Goal: Task Accomplishment & Management: Manage account settings

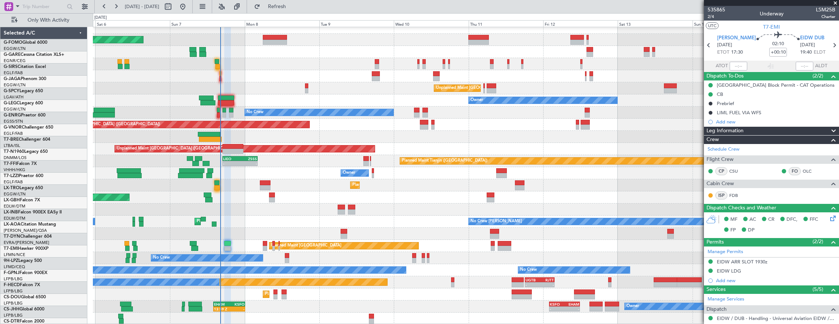
scroll to position [6, 0]
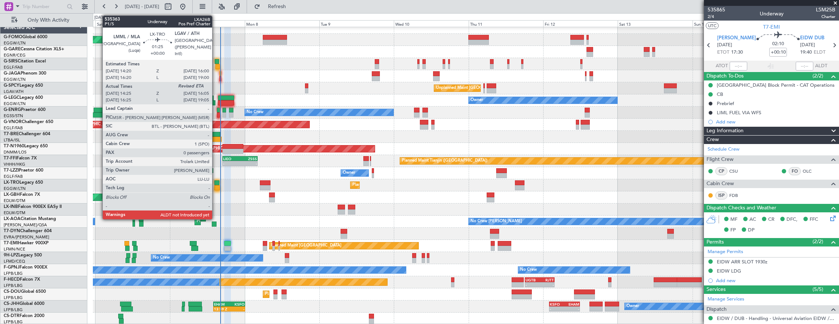
click at [216, 185] on div at bounding box center [217, 187] width 6 height 5
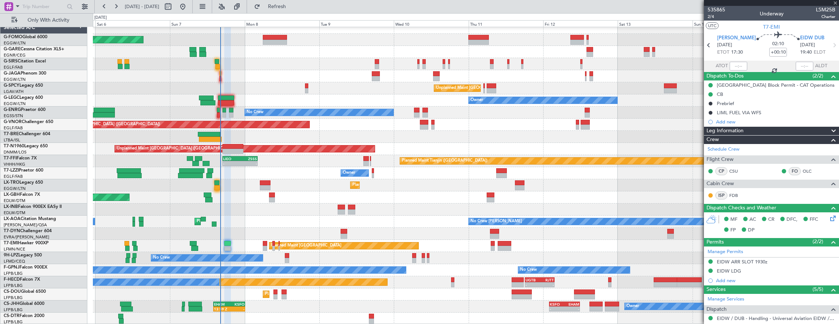
type input "14:25"
type input "0"
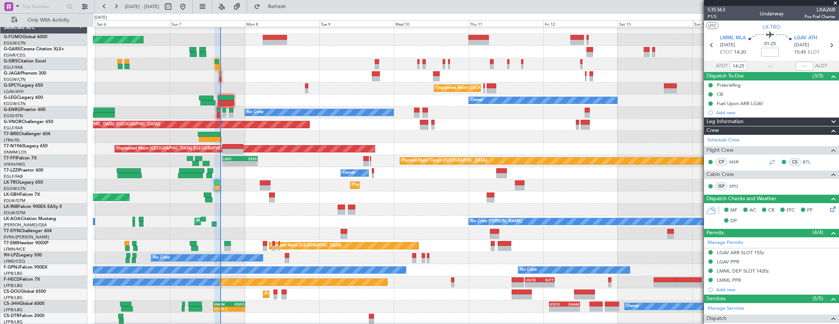
click at [795, 66] on mat-tooltip-component "Estimated Landing Time" at bounding box center [798, 65] width 58 height 19
click at [798, 65] on div "Estimated Landing Time" at bounding box center [798, 65] width 48 height 9
click at [797, 66] on input "text" at bounding box center [805, 66] width 18 height 9
type input "15:44"
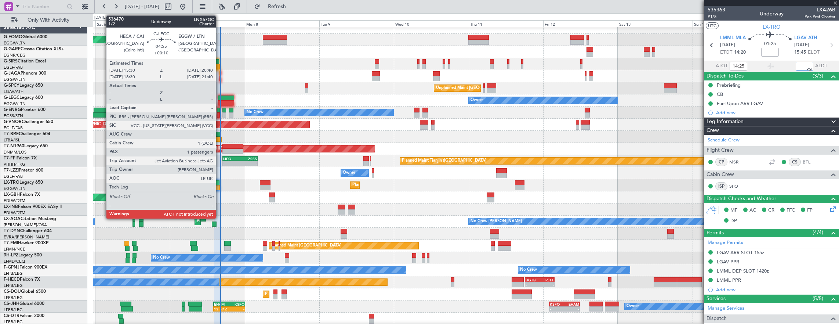
click at [221, 98] on div at bounding box center [226, 97] width 16 height 5
click at [217, 113] on div at bounding box center [218, 114] width 3 height 5
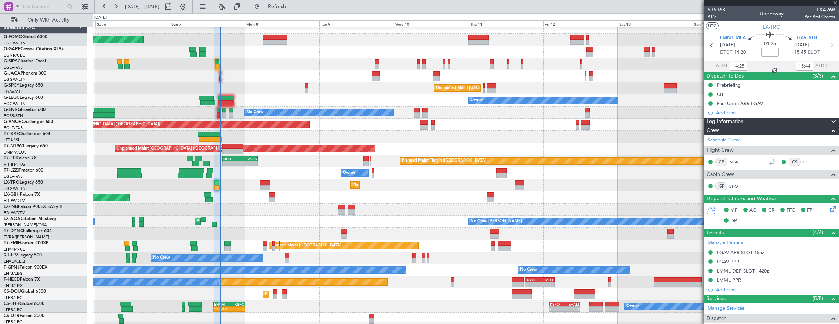
click at [218, 112] on div at bounding box center [218, 114] width 3 height 5
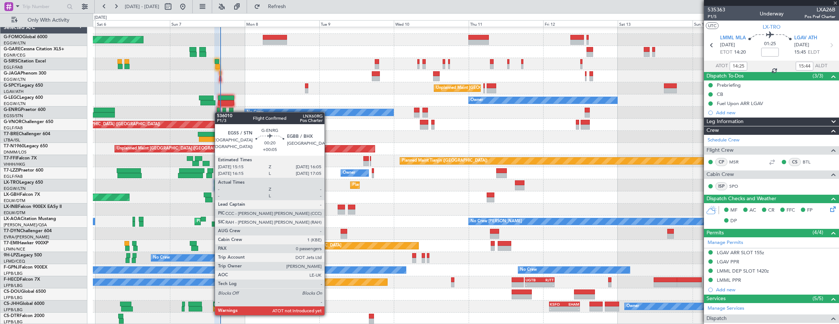
type input "+00:05"
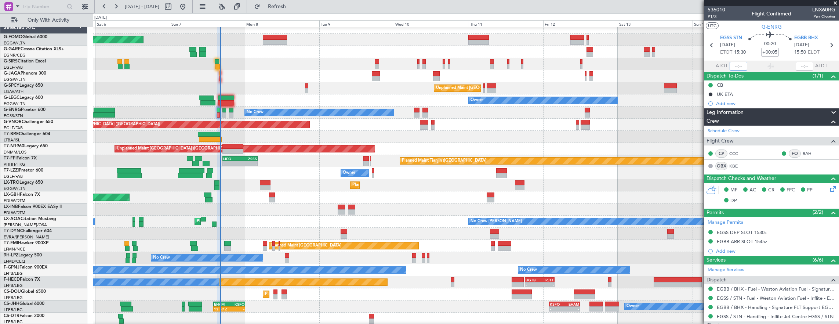
click at [733, 68] on input "text" at bounding box center [739, 66] width 18 height 9
type input "15:39"
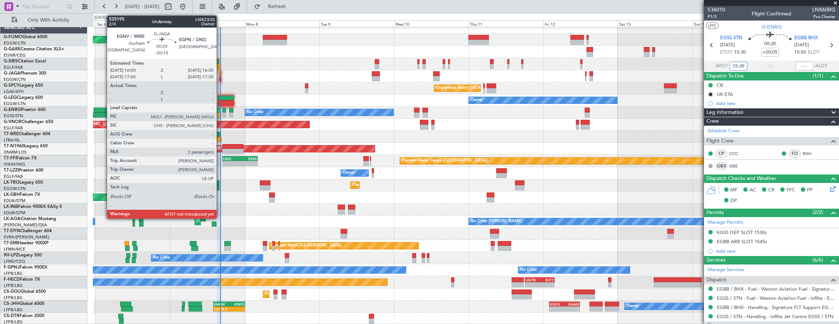
click at [220, 76] on div at bounding box center [220, 78] width 2 height 5
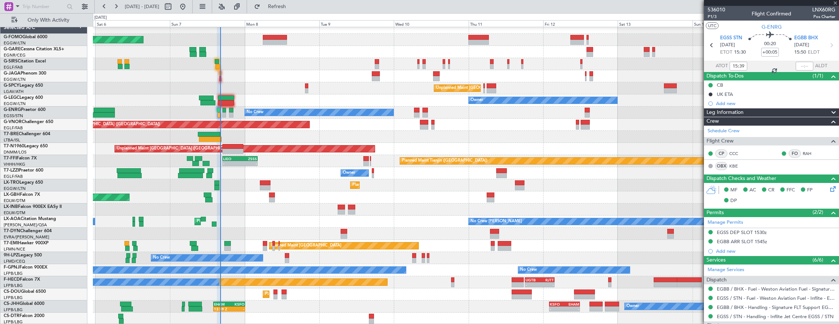
type input "-00:15"
type input "2"
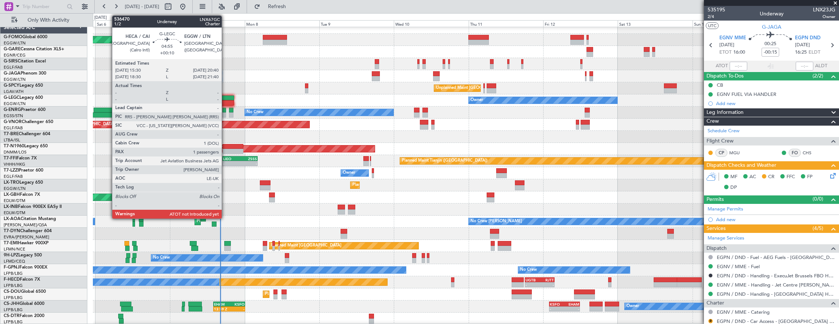
click at [225, 97] on div at bounding box center [226, 97] width 16 height 5
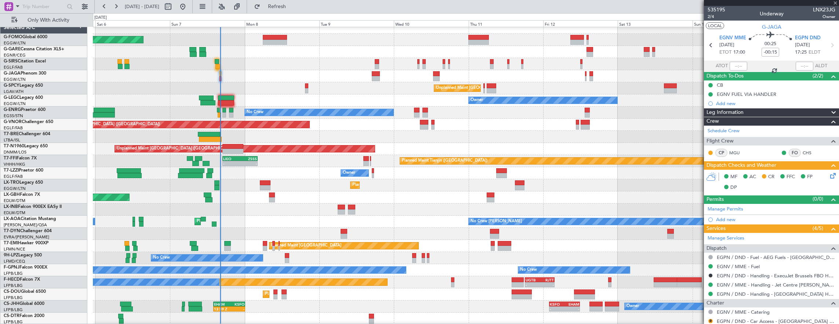
type input "+00:10"
type input "1"
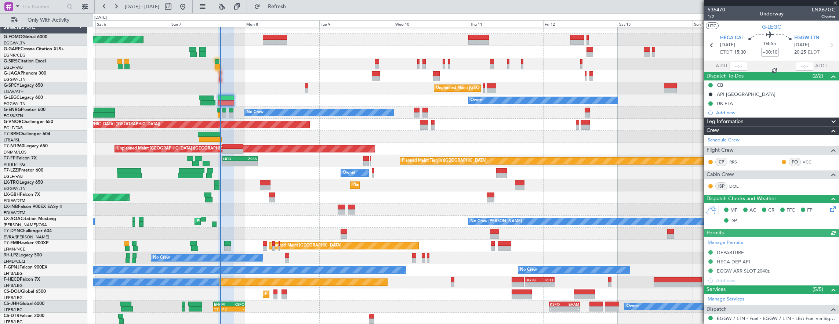
click at [734, 63] on mat-tooltip-component "[GEOGRAPHIC_DATA] (Cairo Intl) Cat ADCAT EXP" at bounding box center [747, 53] width 76 height 25
click at [731, 65] on mat-tooltip-component "[GEOGRAPHIC_DATA] (Cairo Intl) Cat ADCAT EXP" at bounding box center [747, 53] width 76 height 25
click at [733, 64] on mat-tooltip-component "[GEOGRAPHIC_DATA] (Cairo Intl) Cat ADCAT EXP" at bounding box center [747, 53] width 76 height 25
click at [731, 64] on mat-tooltip-component "[GEOGRAPHIC_DATA] (Cairo Intl) Cat ADCAT EXP" at bounding box center [747, 53] width 76 height 25
click at [733, 62] on input "text" at bounding box center [739, 66] width 18 height 9
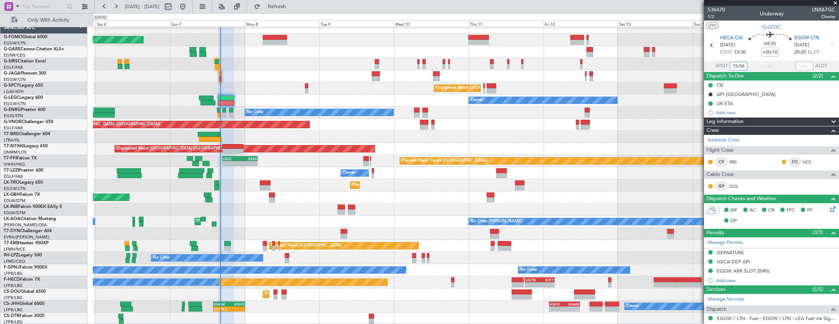
type input "15:54"
click at [221, 78] on div at bounding box center [466, 76] width 746 height 12
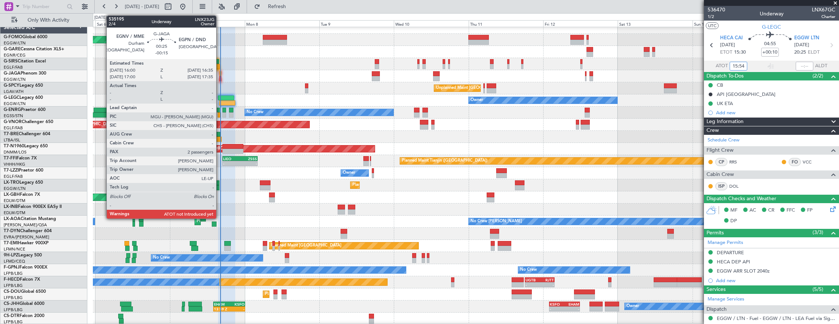
click at [220, 76] on div at bounding box center [220, 78] width 2 height 5
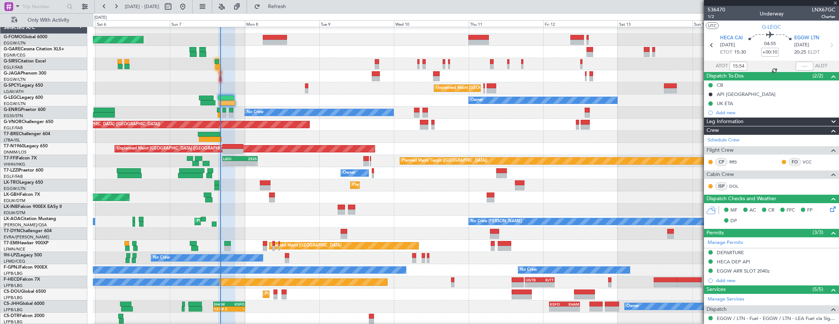
type input "-00:15"
type input "2"
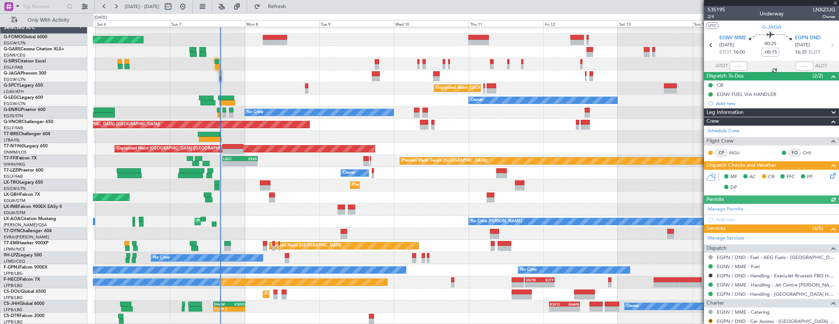
click at [793, 66] on mat-tooltip-component "Flight Time Correction" at bounding box center [768, 67] width 55 height 19
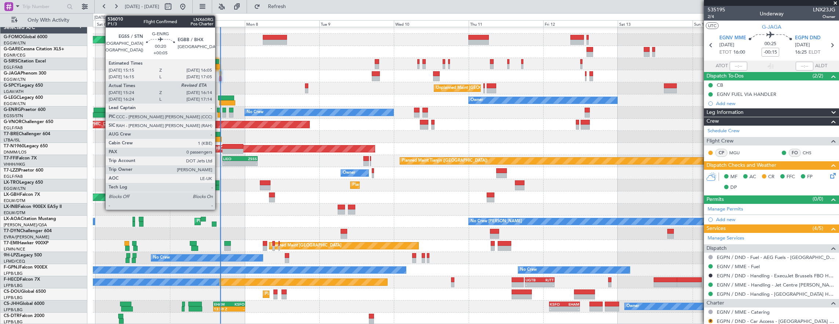
click at [218, 108] on div at bounding box center [218, 110] width 3 height 5
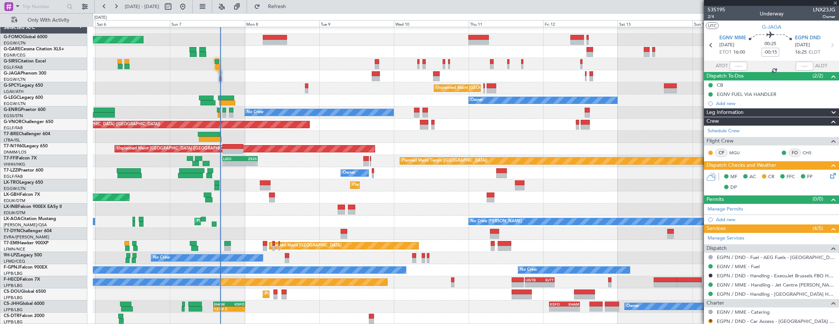
type input "+00:05"
type input "15:39"
type input "0"
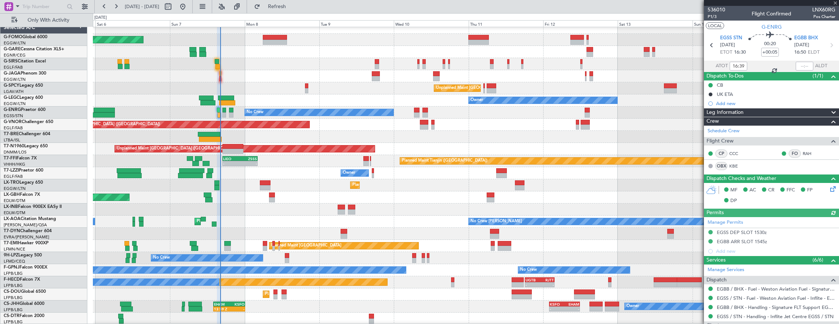
type input "15:39"
click at [796, 63] on mat-tooltip-component "Estimated Landing Time" at bounding box center [804, 57] width 58 height 19
click at [794, 65] on mat-tooltip-component "Estimated Landing Time" at bounding box center [804, 57] width 58 height 19
click at [797, 63] on input "text" at bounding box center [805, 66] width 18 height 9
type input "16:07"
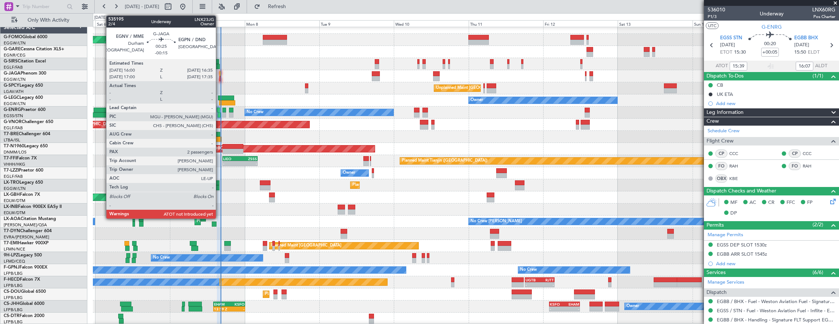
click at [217, 74] on div at bounding box center [466, 76] width 746 height 12
click at [219, 74] on div at bounding box center [220, 73] width 2 height 5
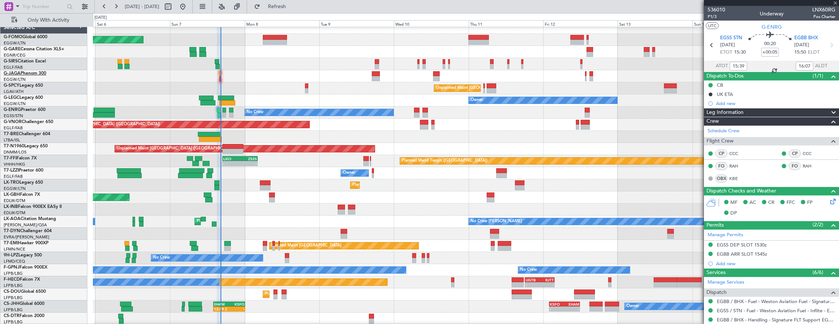
type input "-00:15"
type input "2"
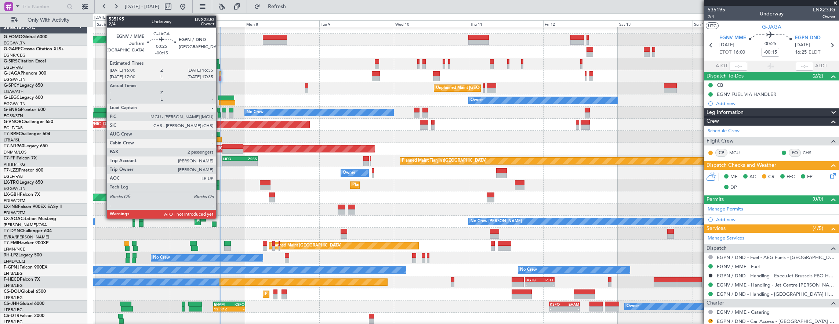
click at [220, 75] on div at bounding box center [220, 73] width 2 height 5
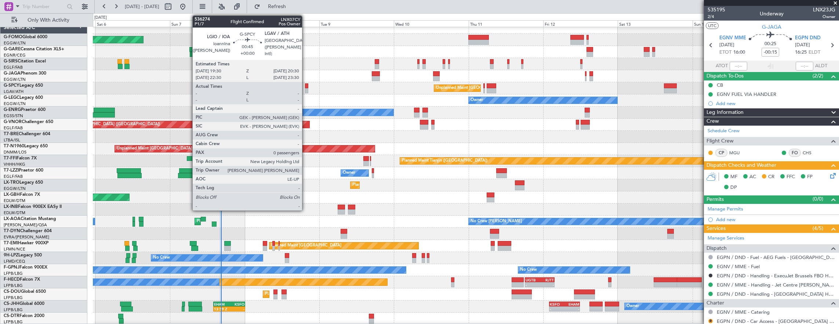
click at [306, 89] on div at bounding box center [306, 90] width 3 height 5
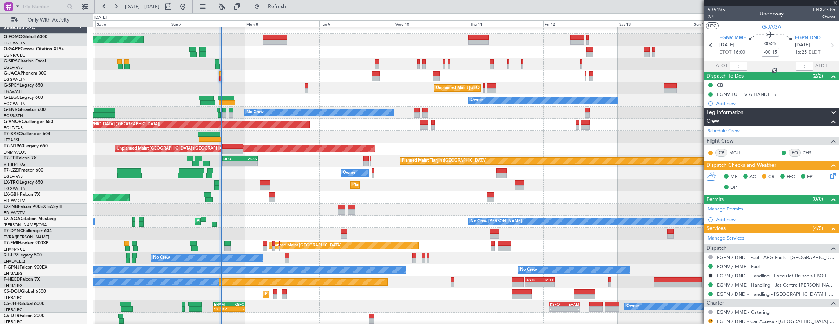
type input "0"
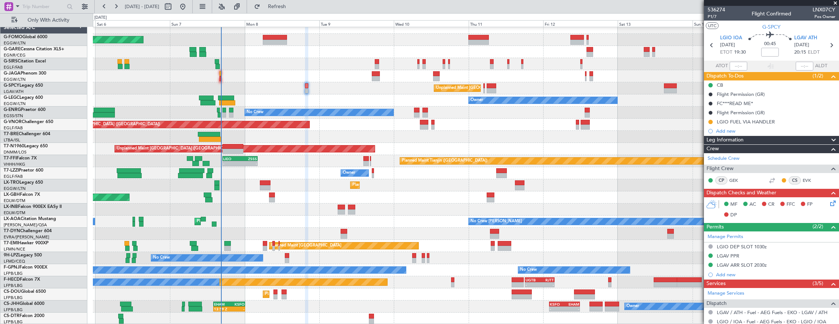
click at [483, 86] on div at bounding box center [484, 85] width 2 height 5
click at [484, 85] on div at bounding box center [484, 85] width 2 height 5
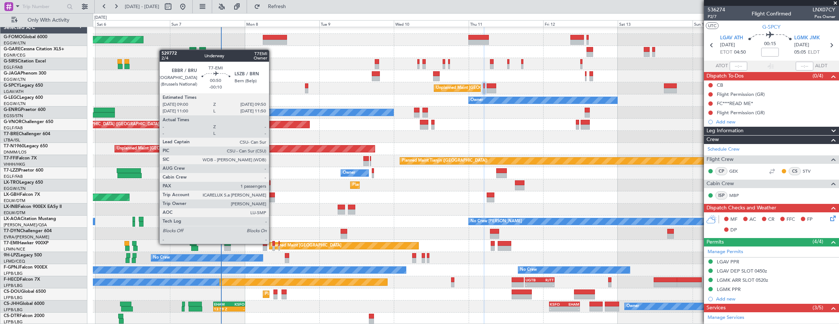
click at [273, 244] on div at bounding box center [273, 243] width 3 height 5
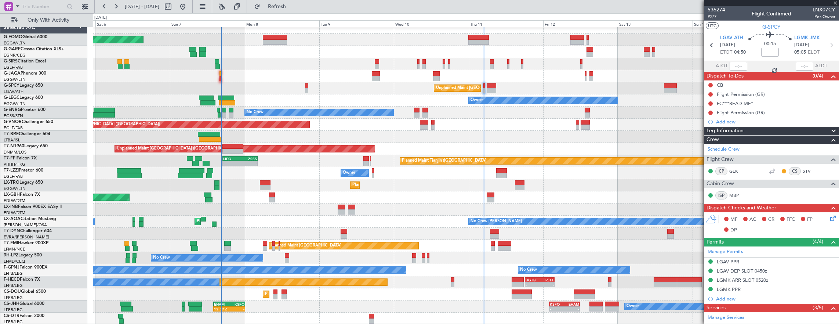
type input "-00:10"
type input "1"
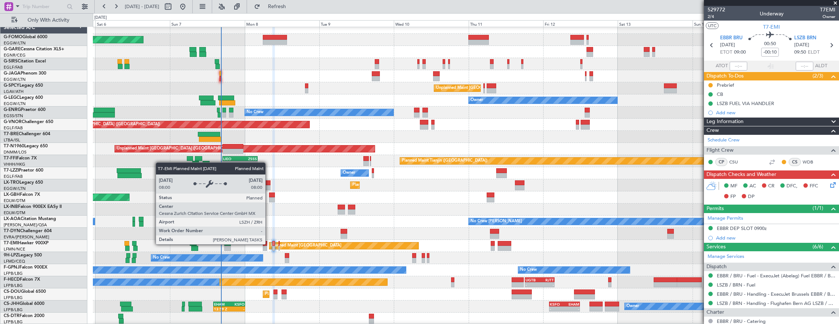
click at [269, 244] on div "Planned Maint [GEOGRAPHIC_DATA]" at bounding box center [343, 245] width 149 height 7
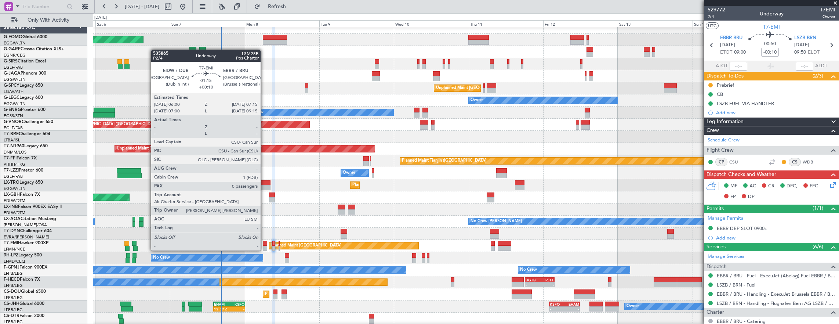
click at [264, 244] on div at bounding box center [265, 243] width 4 height 5
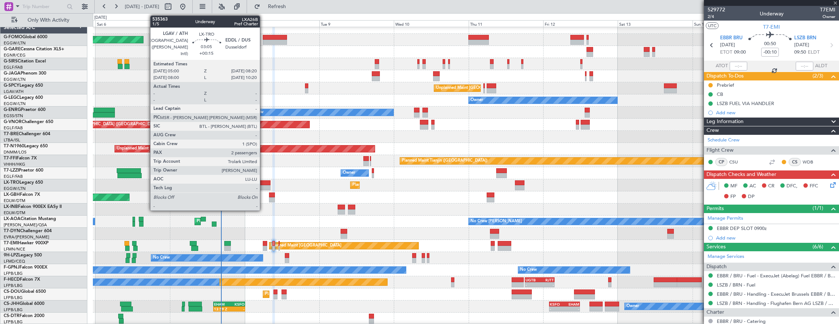
type input "+00:10"
type input "0"
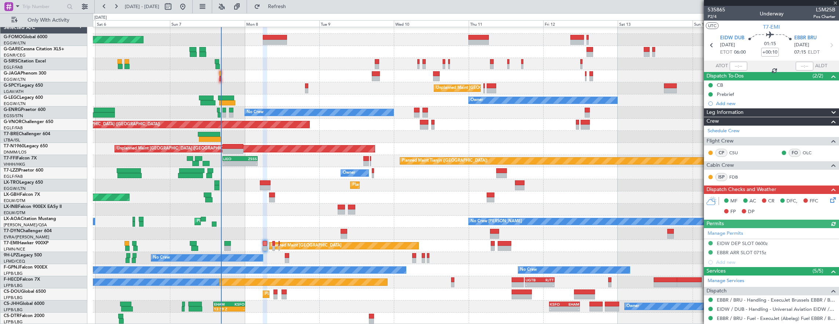
click at [271, 195] on div at bounding box center [272, 194] width 6 height 5
type input "-00:20"
type input "4"
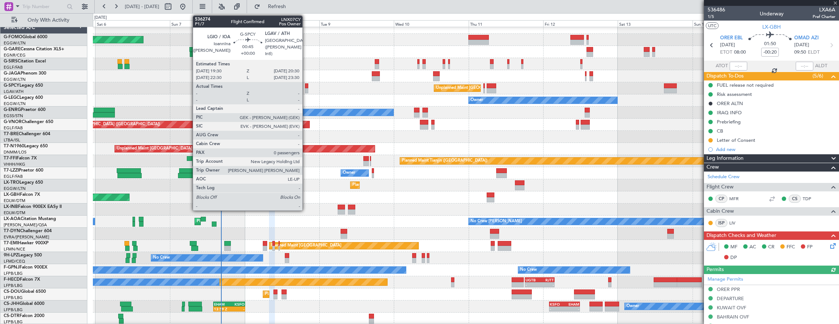
click at [306, 89] on div at bounding box center [306, 90] width 3 height 5
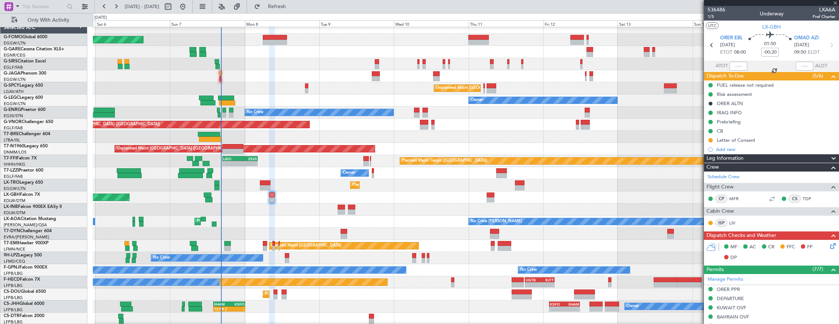
type input "0"
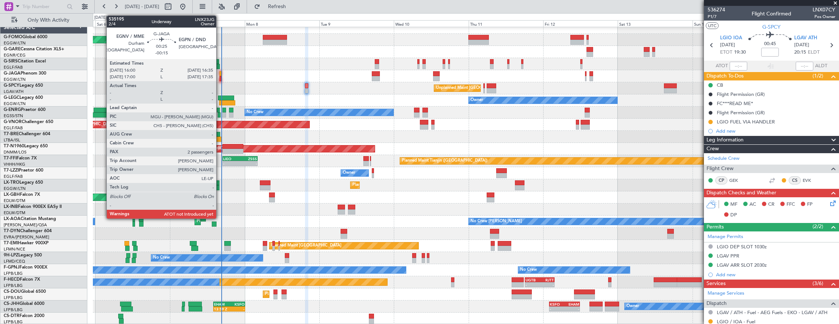
click at [220, 80] on div at bounding box center [220, 78] width 2 height 5
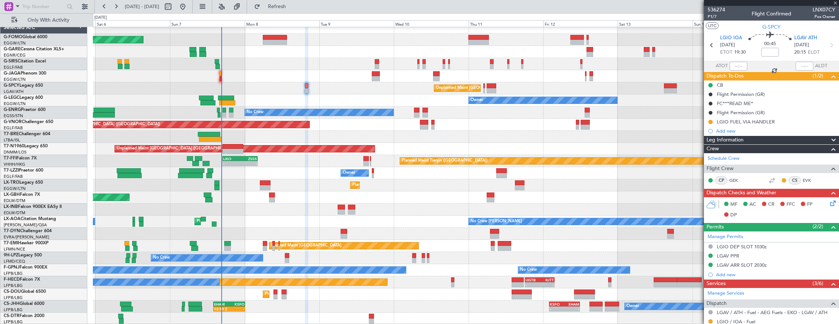
type input "-00:15"
type input "2"
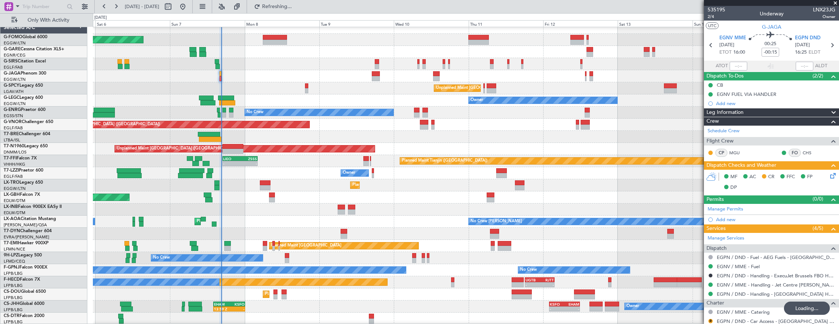
click at [729, 66] on mat-tooltip-component "Estimated Take-Off Time" at bounding box center [731, 57] width 59 height 19
click at [735, 65] on mat-tooltip-component "Estimated Take-Off Time" at bounding box center [731, 57] width 59 height 19
click at [729, 63] on mat-tooltip-component "Estimated Take-Off Time" at bounding box center [731, 57] width 59 height 19
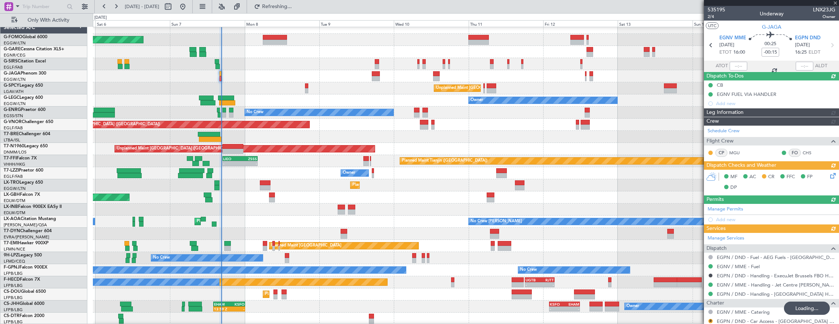
click at [730, 62] on div at bounding box center [739, 66] width 18 height 9
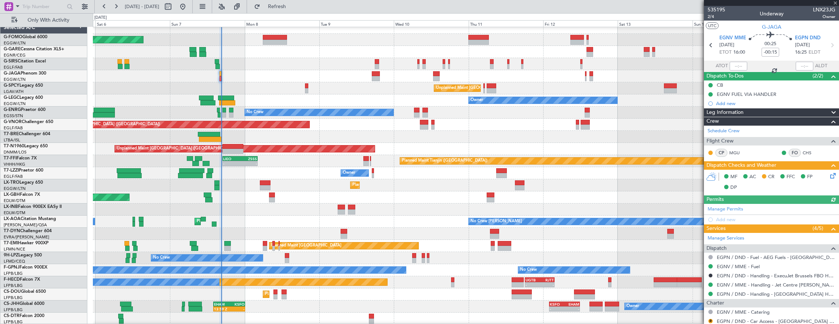
click at [730, 66] on div at bounding box center [739, 66] width 18 height 9
click at [733, 65] on div at bounding box center [739, 66] width 18 height 9
click at [732, 67] on div at bounding box center [739, 66] width 18 height 9
click at [734, 65] on div at bounding box center [739, 66] width 18 height 9
click at [732, 66] on input "text" at bounding box center [739, 66] width 18 height 9
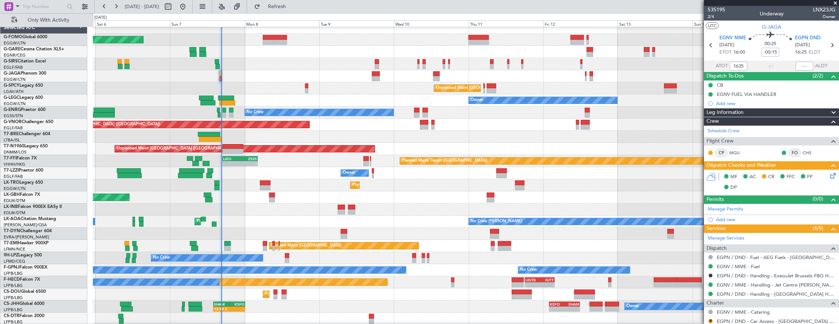
type input "16:35"
click at [40, 83] on link "G-SPCY Legacy 650" at bounding box center [23, 85] width 39 height 4
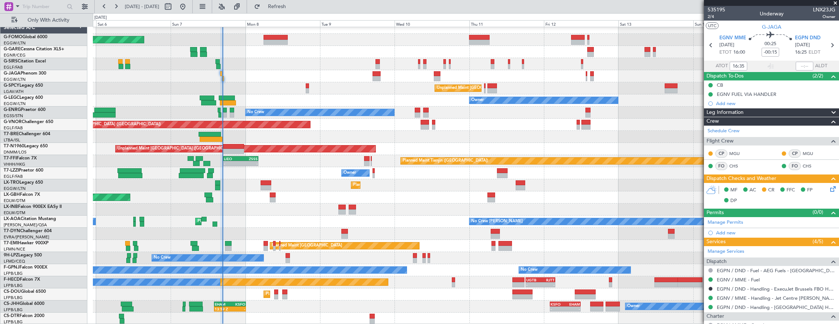
click at [277, 158] on div "Planned Maint [GEOGRAPHIC_DATA] ([GEOGRAPHIC_DATA]) Planned Maint [GEOGRAPHIC_D…" at bounding box center [466, 173] width 746 height 303
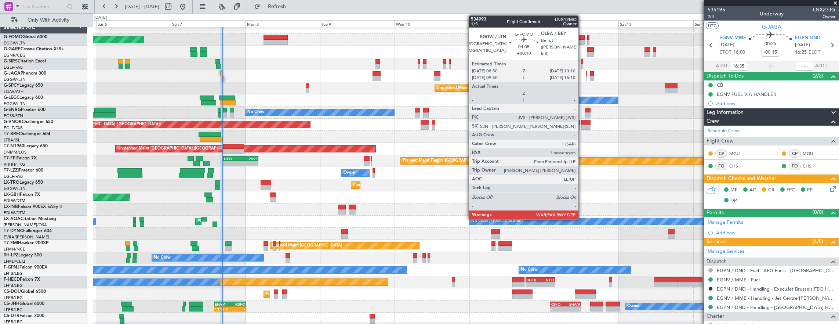
click at [582, 39] on div at bounding box center [578, 37] width 14 height 5
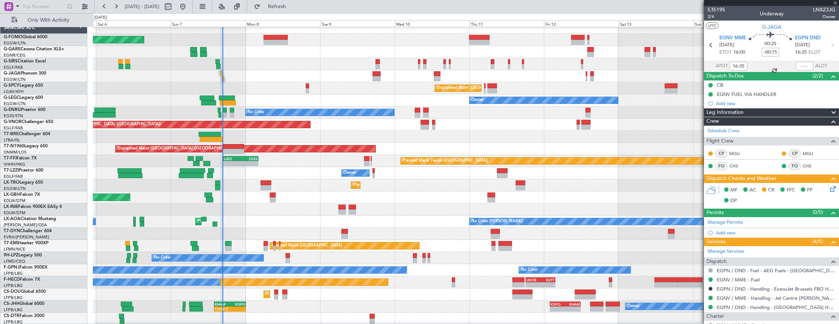
type input "+00:10"
type input "1"
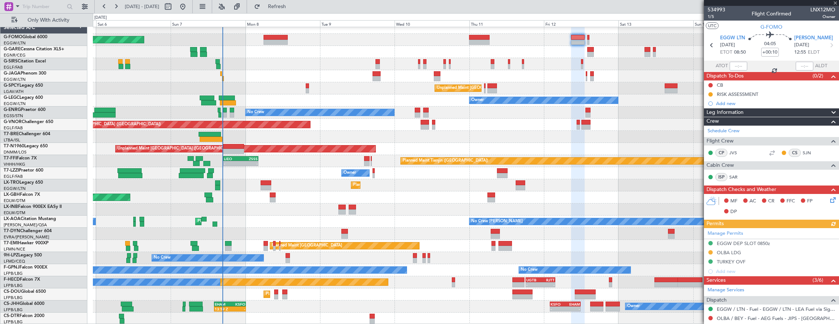
scroll to position [106, 0]
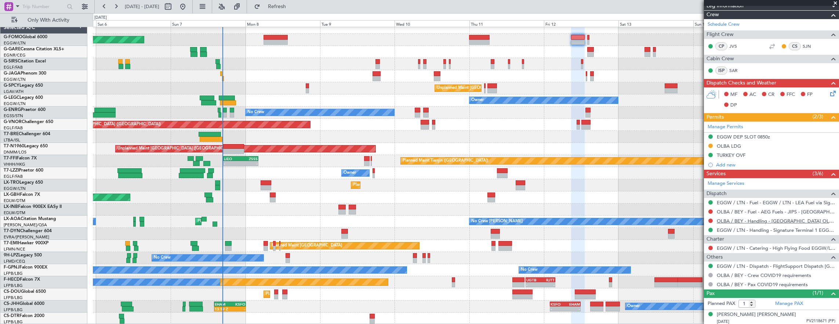
click at [772, 218] on link "OLBA / BEY - Handling - [GEOGRAPHIC_DATA] OLBA / BEY" at bounding box center [776, 221] width 119 height 6
click at [368, 70] on div "Planned Maint [GEOGRAPHIC_DATA] ([GEOGRAPHIC_DATA])" at bounding box center [466, 64] width 746 height 12
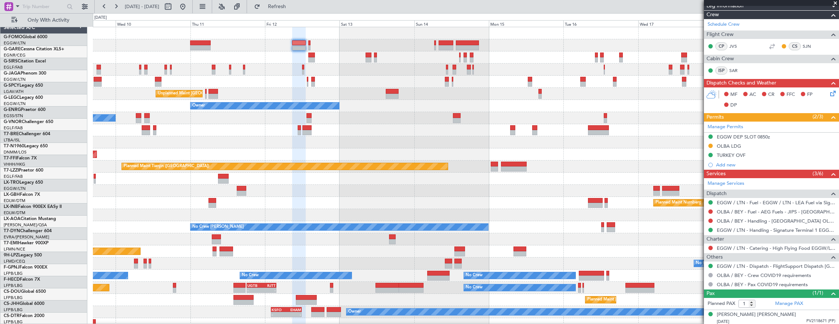
scroll to position [0, 0]
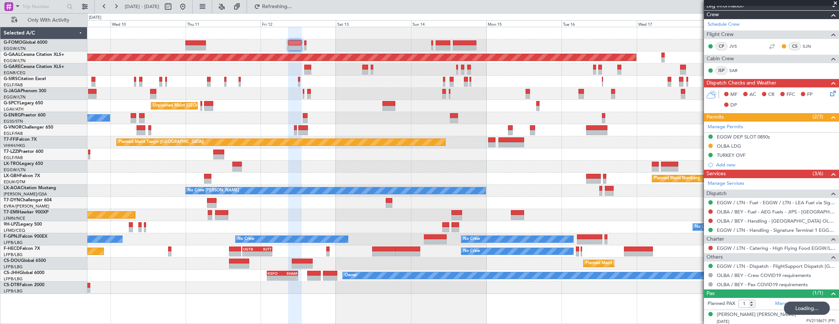
click at [435, 43] on div at bounding box center [463, 45] width 752 height 12
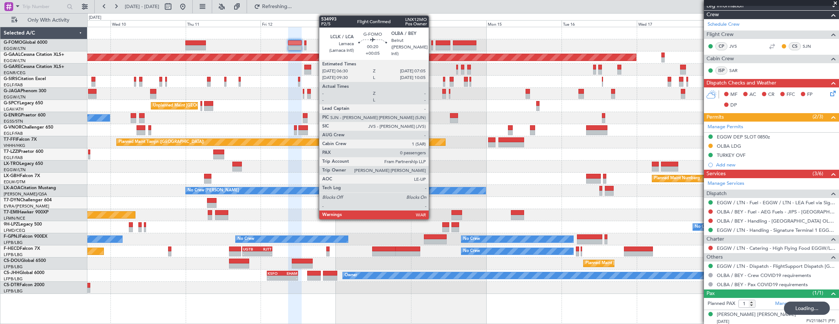
click at [432, 43] on div at bounding box center [432, 42] width 2 height 5
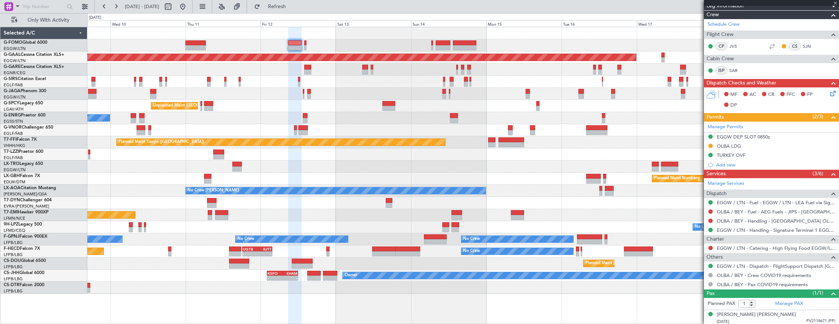
type input "+00:05"
type input "0"
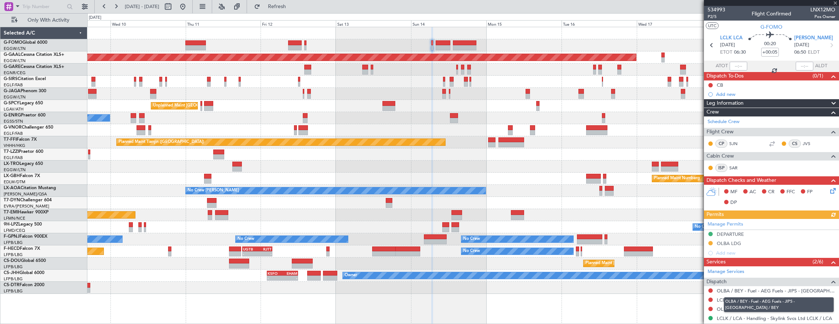
drag, startPoint x: 780, startPoint y: 308, endPoint x: 695, endPoint y: 306, distance: 85.2
click at [780, 308] on mat-tooltip-component "OLBA / BEY - Fuel - AEG Fuels - JIPS - [GEOGRAPHIC_DATA] / BEY" at bounding box center [779, 304] width 120 height 25
click at [770, 309] on link "OLBA / BEY - Handling - [GEOGRAPHIC_DATA] OLBA / BEY" at bounding box center [776, 309] width 119 height 6
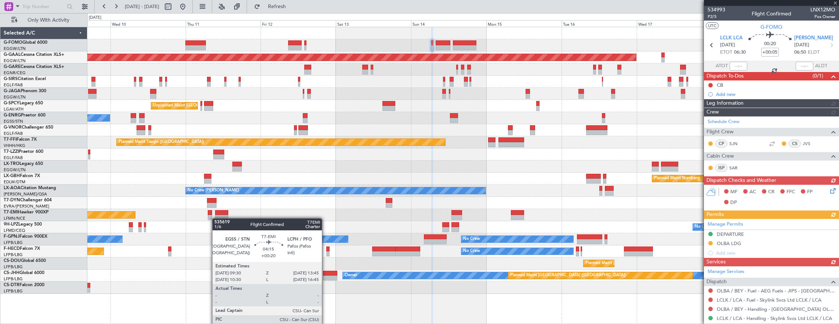
click at [382, 212] on div "Planned Maint [GEOGRAPHIC_DATA]" at bounding box center [463, 215] width 752 height 12
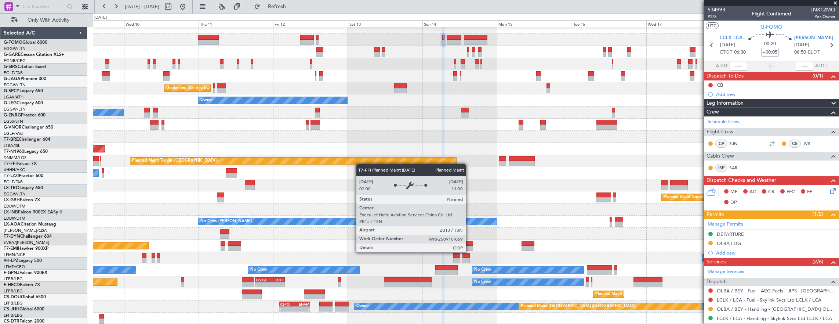
scroll to position [6, 0]
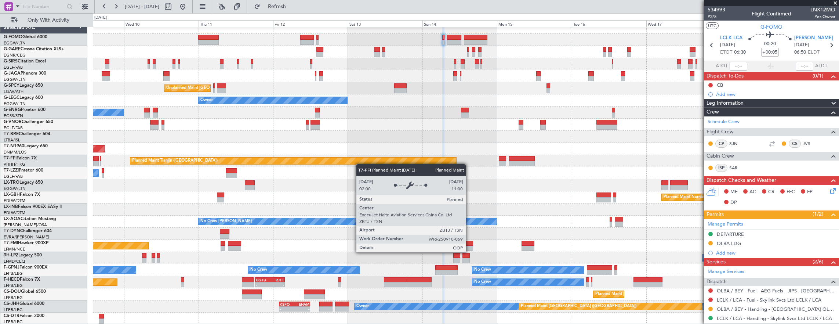
click at [313, 164] on div "Unplanned Maint [GEOGRAPHIC_DATA] ([PERSON_NAME] Intl) Owner No Crew Planned Ma…" at bounding box center [466, 173] width 746 height 303
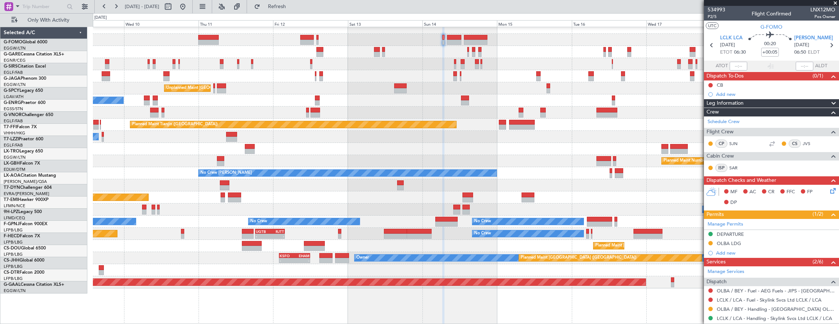
scroll to position [0, 0]
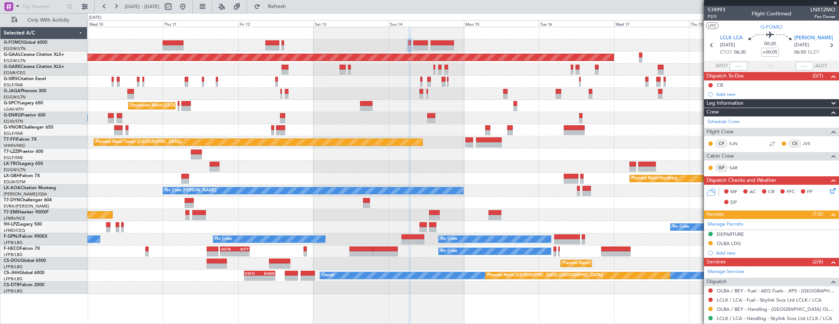
click at [312, 241] on div "Planned Maint Dusseldorf Unplanned Maint [GEOGRAPHIC_DATA] ([PERSON_NAME] Intl)…" at bounding box center [463, 160] width 752 height 266
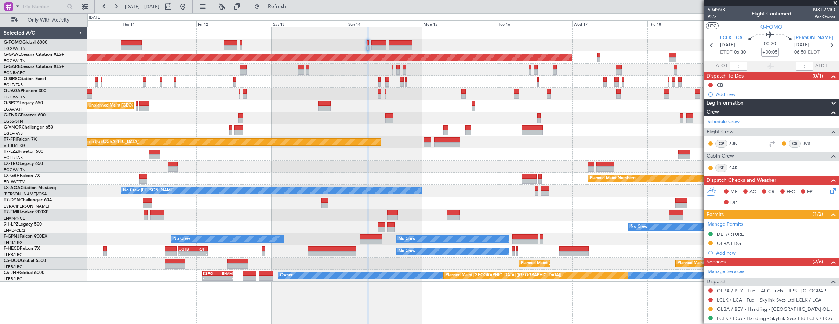
click at [406, 156] on div "Owner" at bounding box center [463, 154] width 752 height 12
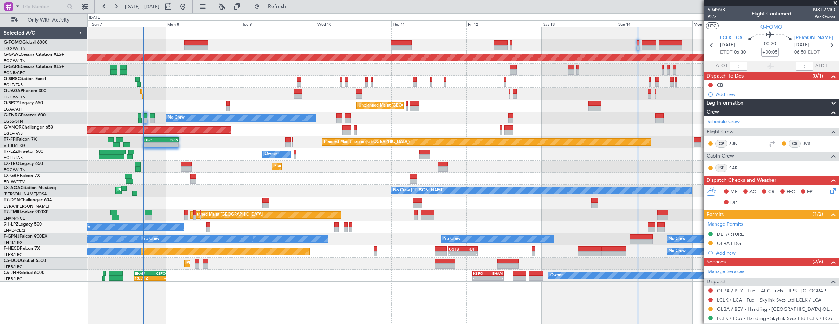
click at [440, 120] on div "Planned Maint [GEOGRAPHIC_DATA] ([GEOGRAPHIC_DATA]) Planned [GEOGRAPHIC_DATA] P…" at bounding box center [463, 154] width 752 height 254
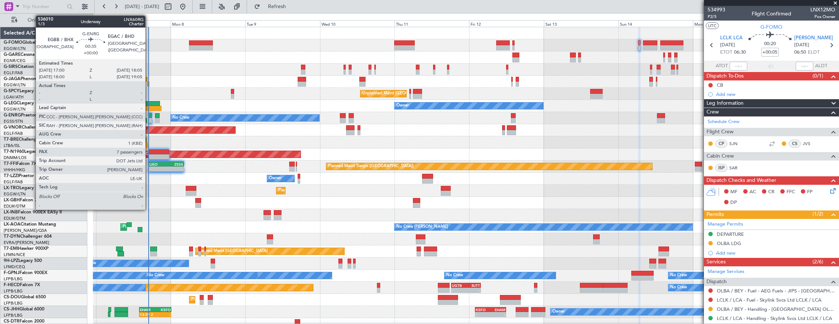
click at [149, 116] on div at bounding box center [151, 115] width 4 height 5
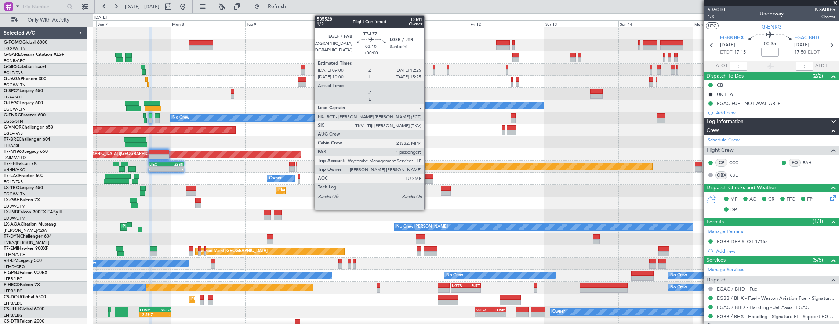
click at [429, 177] on div at bounding box center [427, 176] width 11 height 5
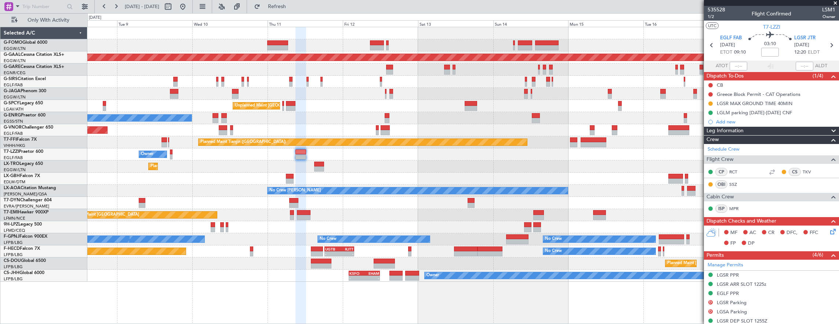
click at [421, 104] on div "Planned Maint [GEOGRAPHIC_DATA] ([GEOGRAPHIC_DATA]) Planned [GEOGRAPHIC_DATA] U…" at bounding box center [463, 154] width 752 height 254
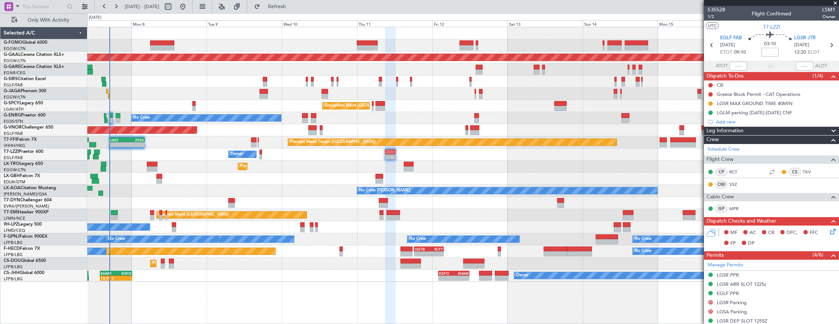
click at [394, 110] on div "Unplanned Maint [GEOGRAPHIC_DATA] ([PERSON_NAME] Intl)" at bounding box center [463, 106] width 752 height 12
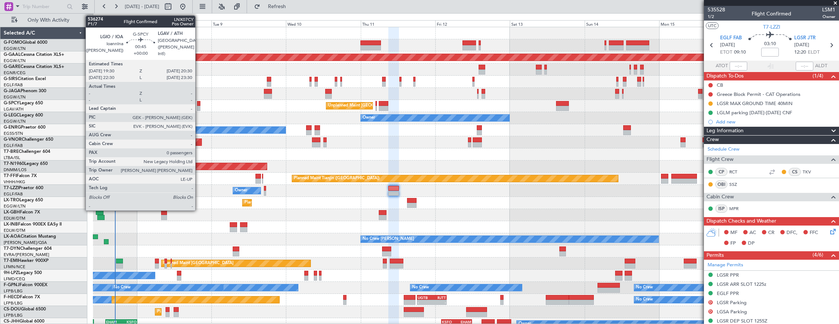
click at [199, 103] on div at bounding box center [198, 103] width 3 height 5
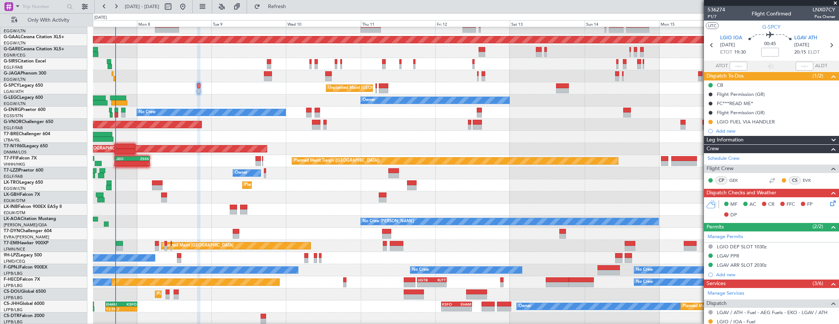
scroll to position [37, 0]
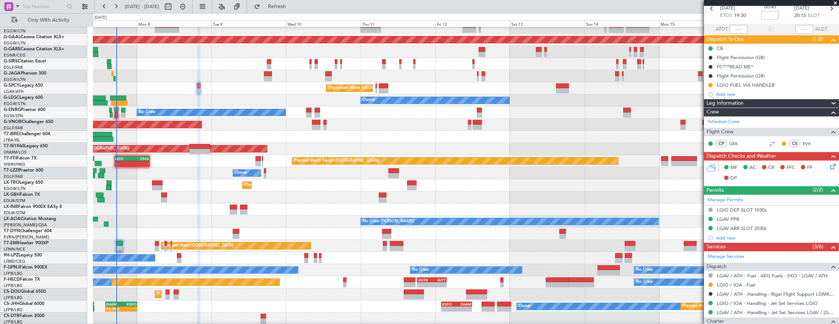
click at [41, 106] on div "G-ENRG Praetor 600" at bounding box center [45, 109] width 83 height 7
click at [29, 112] on link "G-ENRG Praetor 600" at bounding box center [25, 110] width 42 height 4
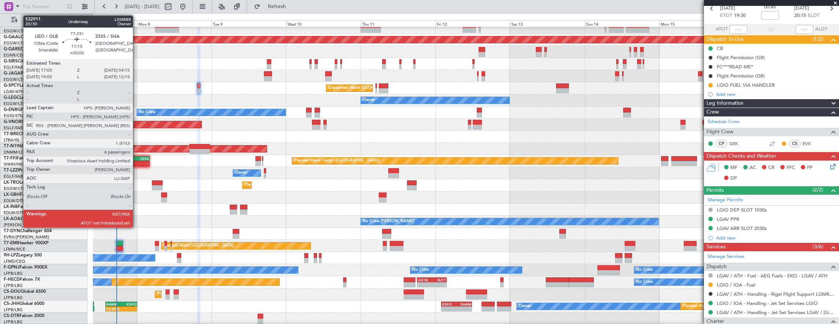
click at [137, 162] on div "-" at bounding box center [140, 163] width 17 height 4
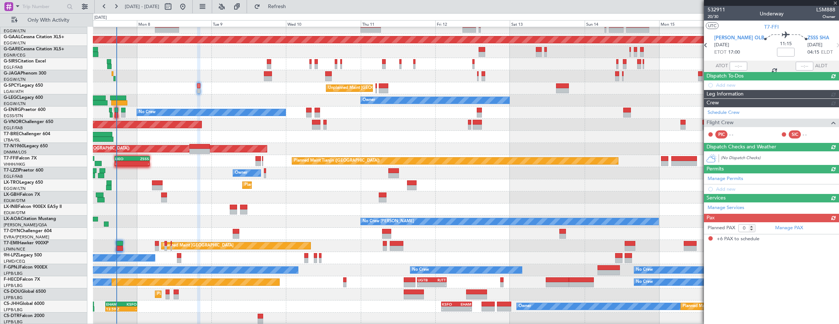
type input "6"
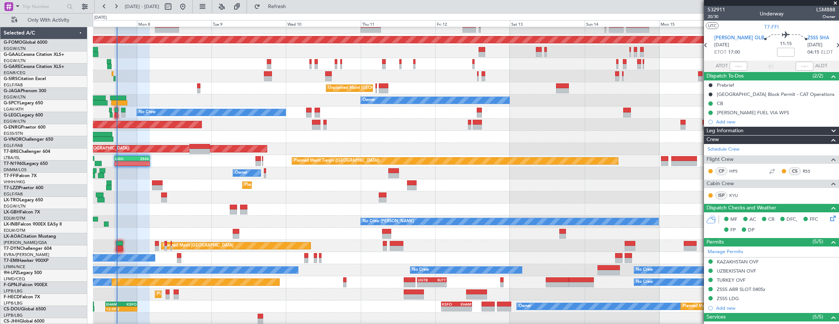
scroll to position [18, 0]
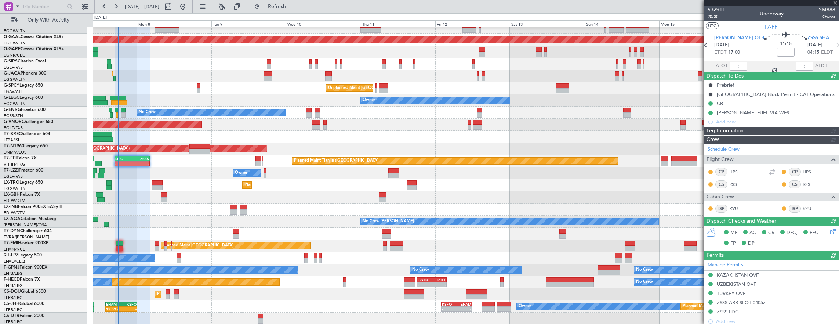
type input "17:50"
